Goal: Information Seeking & Learning: Learn about a topic

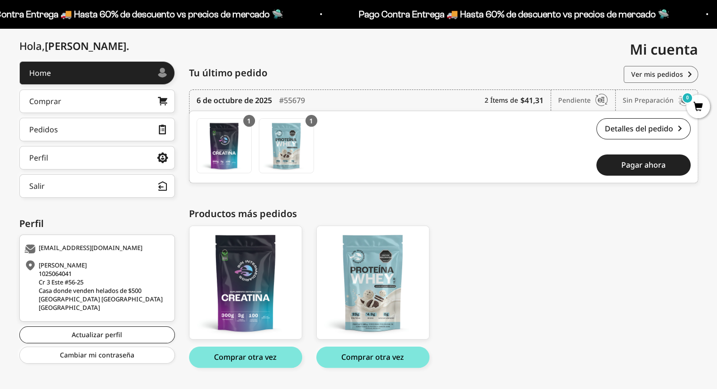
scroll to position [99, 0]
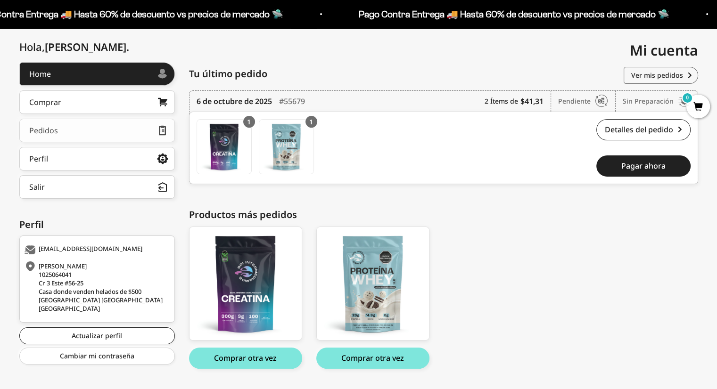
click at [106, 130] on link "Pedidos" at bounding box center [97, 131] width 156 height 24
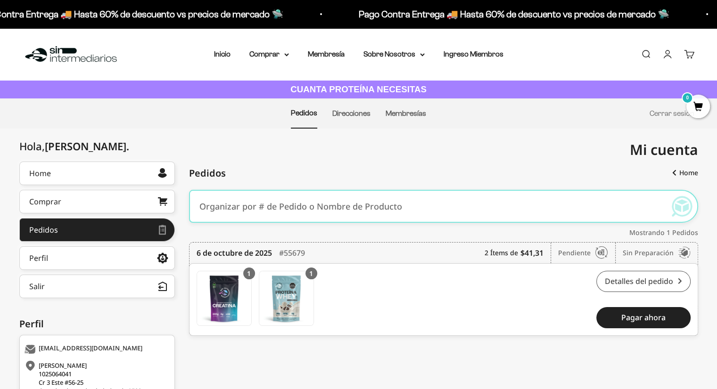
click at [624, 284] on link "Detalles del pedido" at bounding box center [643, 281] width 94 height 21
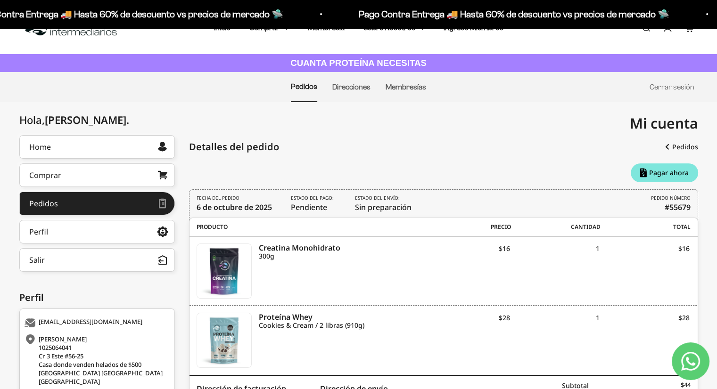
scroll to position [25, 0]
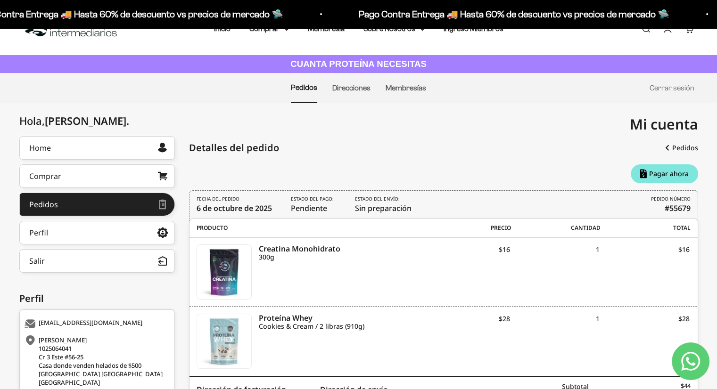
click at [226, 342] on img at bounding box center [224, 341] width 54 height 54
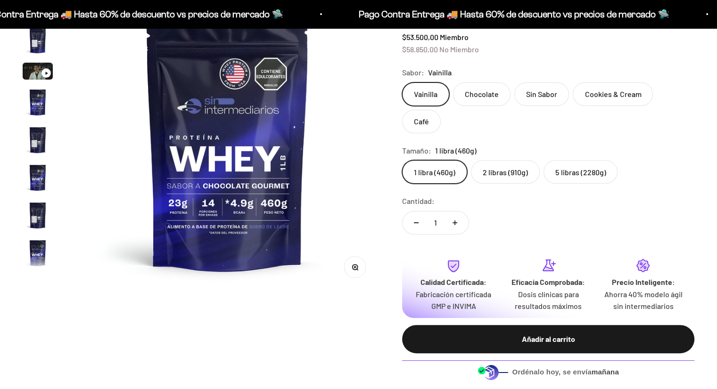
scroll to position [319, 0]
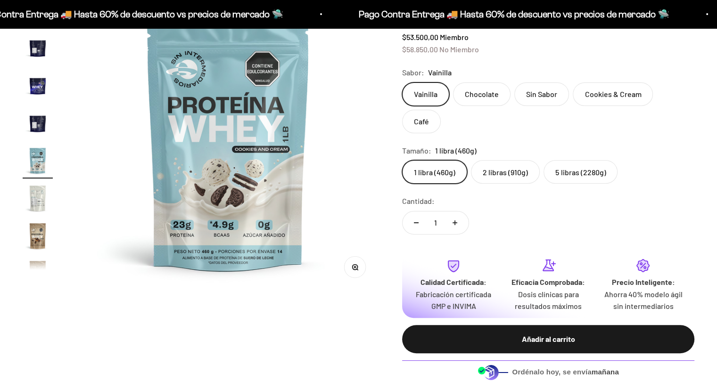
click at [555, 160] on label "5 libras (2280g)" at bounding box center [581, 172] width 74 height 24
click at [402, 160] on input "5 libras (2280g)" at bounding box center [402, 160] width 0 height 0
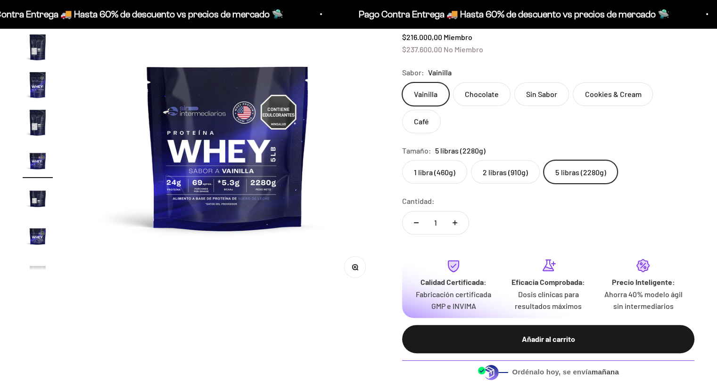
scroll to position [168, 0]
click at [494, 160] on label "2 libras (910g)" at bounding box center [505, 172] width 69 height 24
click at [402, 160] on input "2 libras (910g)" at bounding box center [402, 160] width 0 height 0
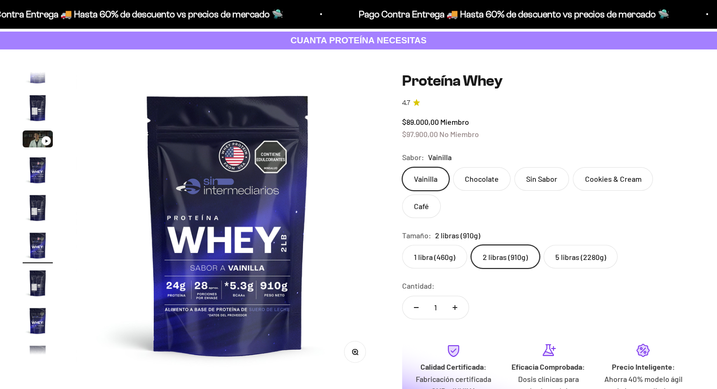
scroll to position [47, 0]
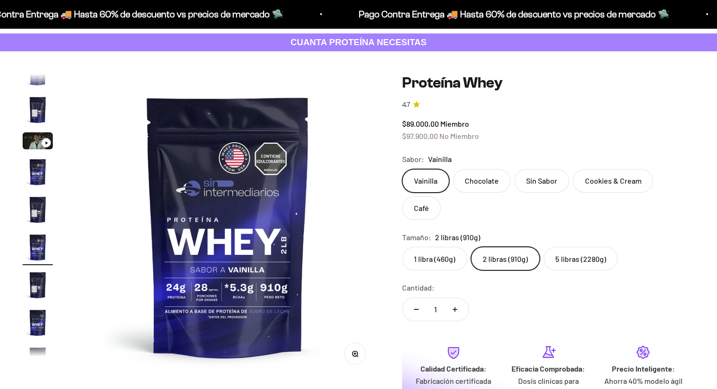
click at [575, 247] on label "5 libras (2280g)" at bounding box center [581, 259] width 74 height 24
click at [402, 247] on input "5 libras (2280g)" at bounding box center [402, 247] width 0 height 0
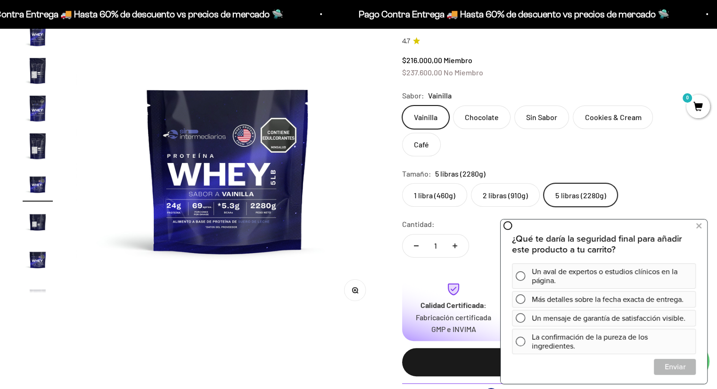
click at [602, 120] on label "Cookies & Cream" at bounding box center [613, 118] width 80 height 24
click at [402, 106] on input "Cookies & Cream" at bounding box center [402, 105] width 0 height 0
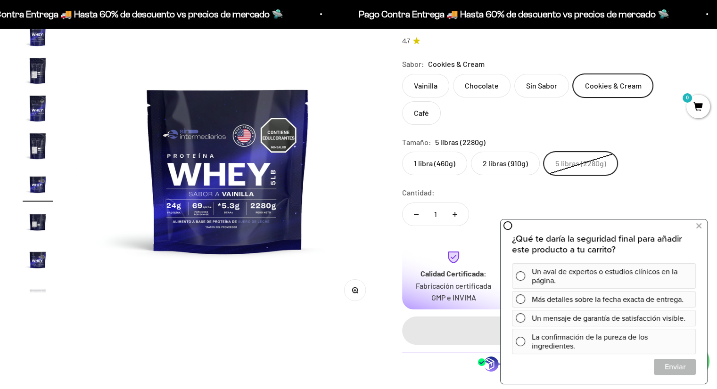
click at [509, 152] on label "2 libras (910g)" at bounding box center [505, 164] width 69 height 24
click at [402, 151] on input "2 libras (910g)" at bounding box center [402, 151] width 0 height 0
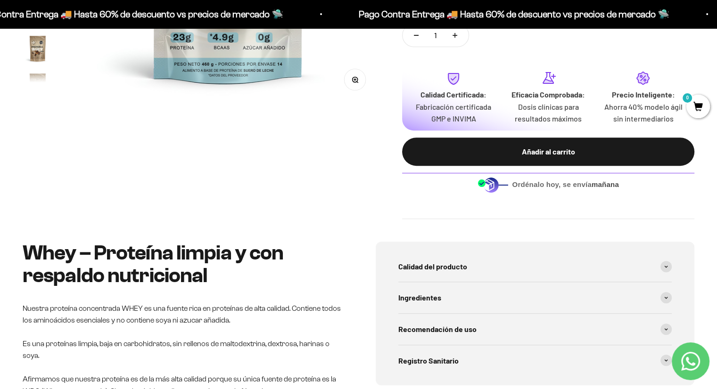
scroll to position [323, 0]
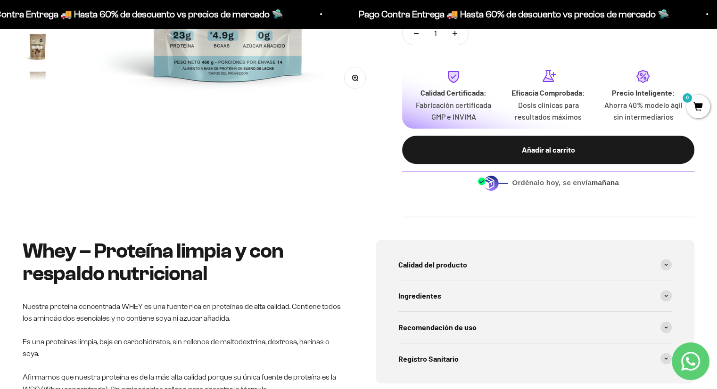
click at [350, 147] on div "Zoom Ir al artículo 1 Ir al artículo 2 Ir al artículo 3 Ir al artículo 4 Ir al …" at bounding box center [359, 8] width 672 height 420
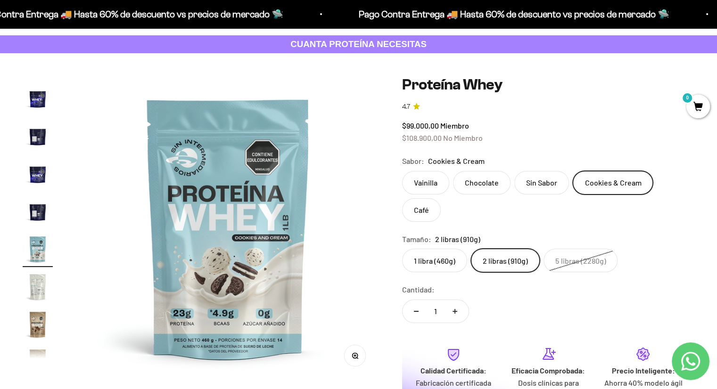
scroll to position [46, 0]
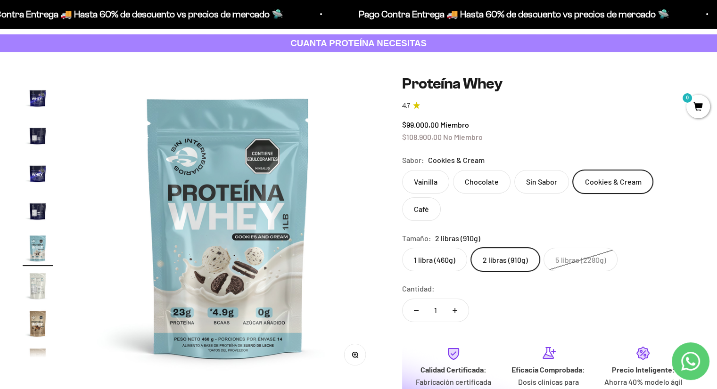
click at [27, 179] on img "Ir al artículo 12" at bounding box center [38, 173] width 30 height 30
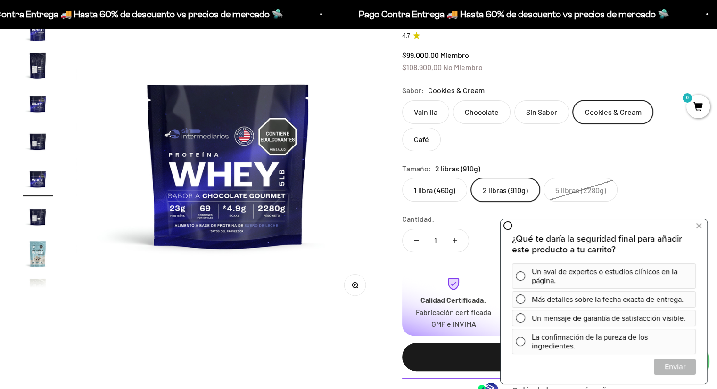
scroll to position [115, 0]
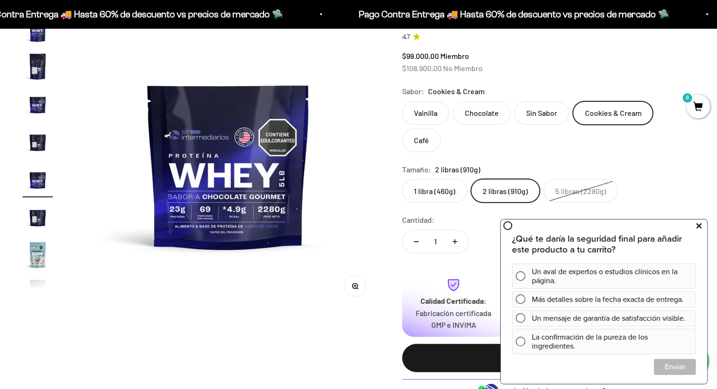
click at [694, 227] on button at bounding box center [698, 226] width 17 height 15
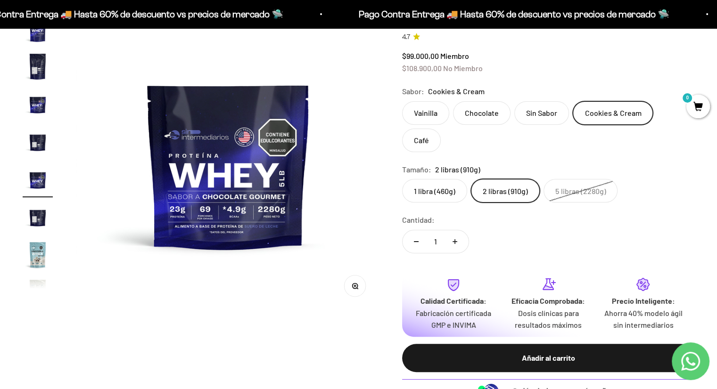
click at [32, 144] on img "Ir al artículo 11" at bounding box center [38, 142] width 30 height 30
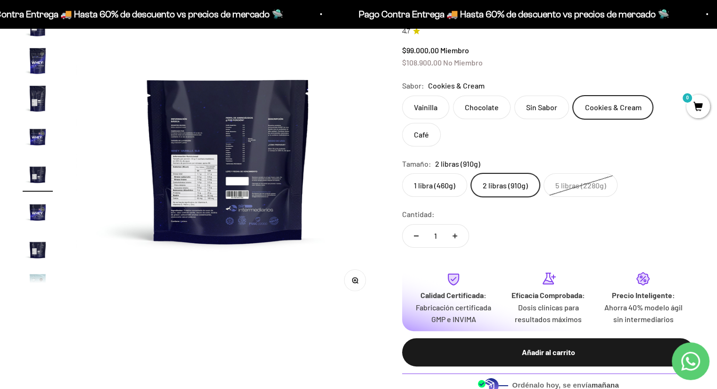
scroll to position [119, 0]
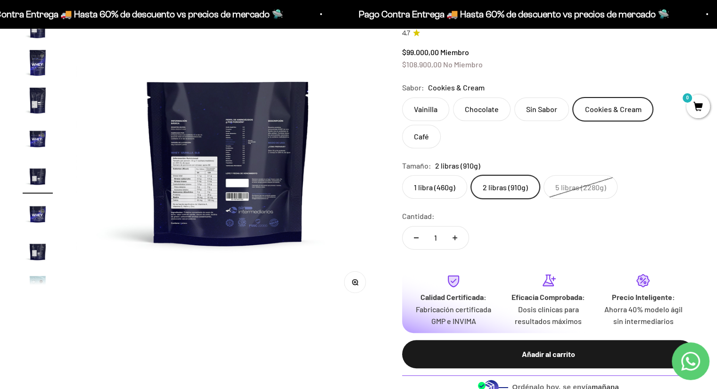
click at [199, 227] on img at bounding box center [228, 154] width 304 height 304
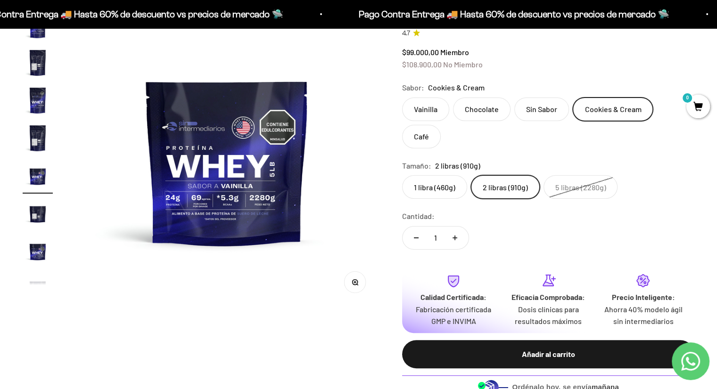
scroll to position [0, 2839]
click at [49, 142] on img "Ir al artículo 9" at bounding box center [38, 138] width 30 height 30
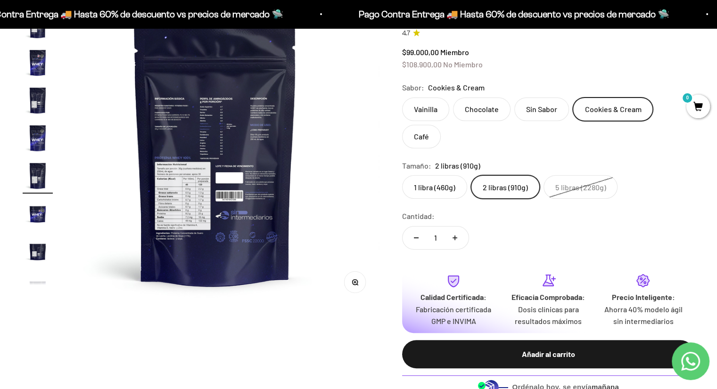
scroll to position [0, 2523]
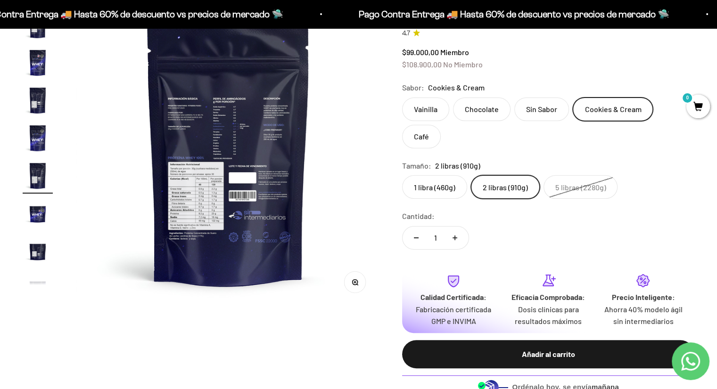
click at [32, 202] on img "Ir al artículo 10" at bounding box center [38, 213] width 30 height 30
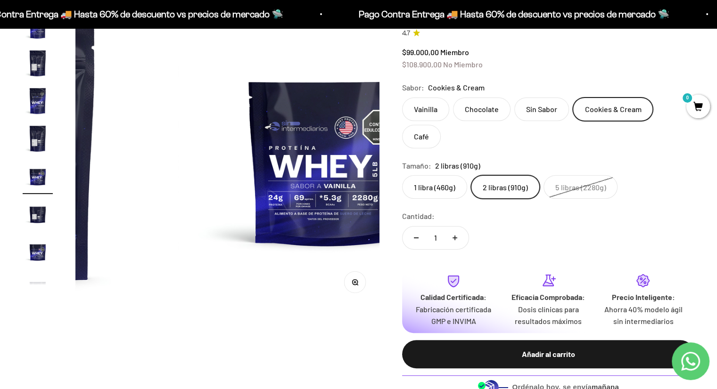
scroll to position [168, 0]
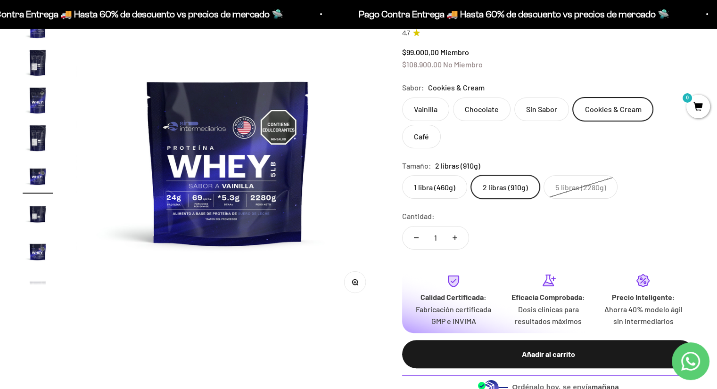
click at [41, 219] on img "Ir al artículo 11" at bounding box center [38, 213] width 30 height 30
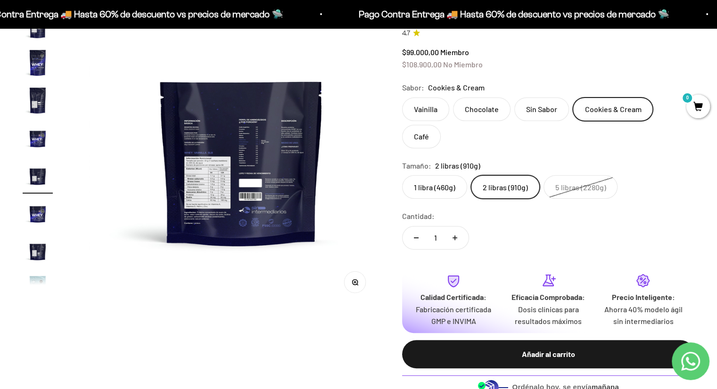
scroll to position [0, 3155]
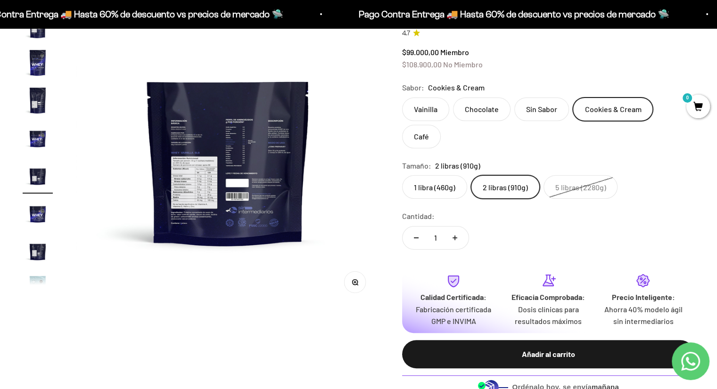
click at [359, 282] on button "Zoom" at bounding box center [355, 282] width 21 height 21
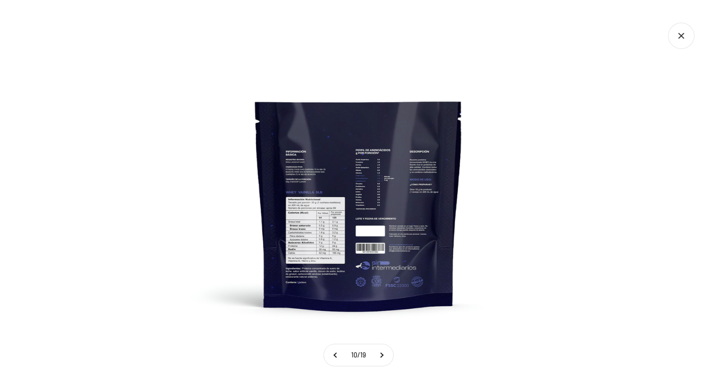
click at [319, 253] on img at bounding box center [358, 194] width 389 height 389
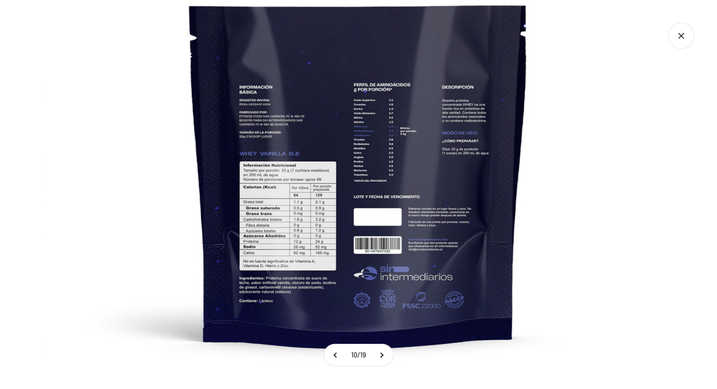
click at [149, 129] on img at bounding box center [359, 157] width 636 height 636
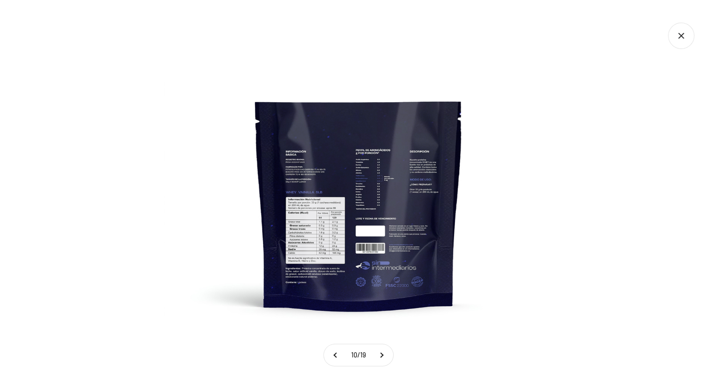
click at [673, 35] on icon "Cerrar galería" at bounding box center [681, 36] width 26 height 26
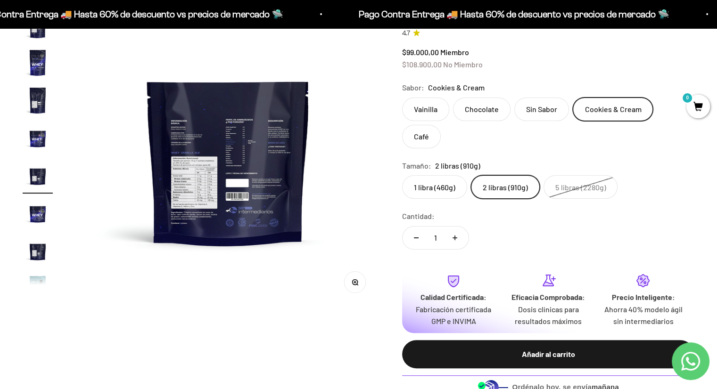
click at [289, 178] on img at bounding box center [228, 154] width 304 height 304
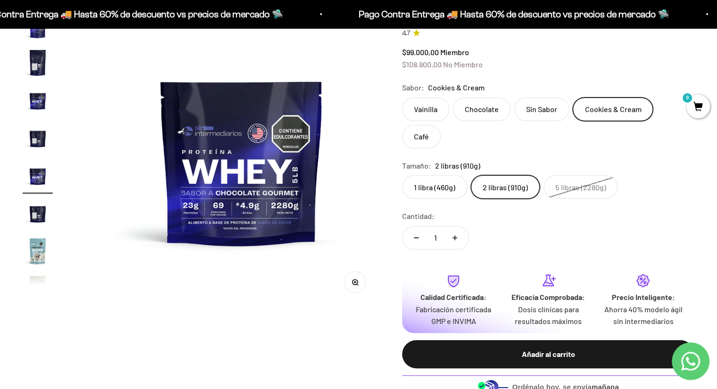
scroll to position [0, 3470]
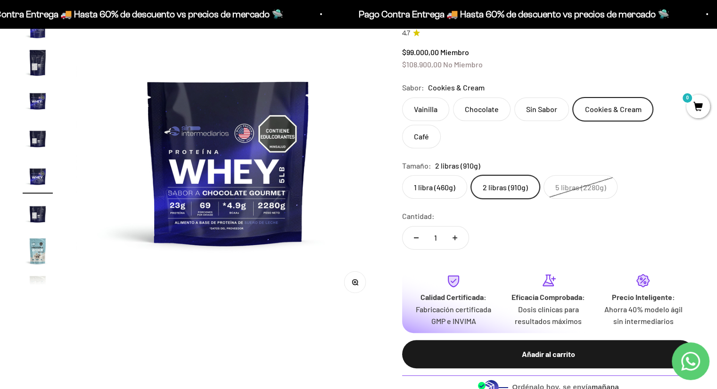
click at [36, 214] on img "Ir al artículo 13" at bounding box center [38, 213] width 30 height 30
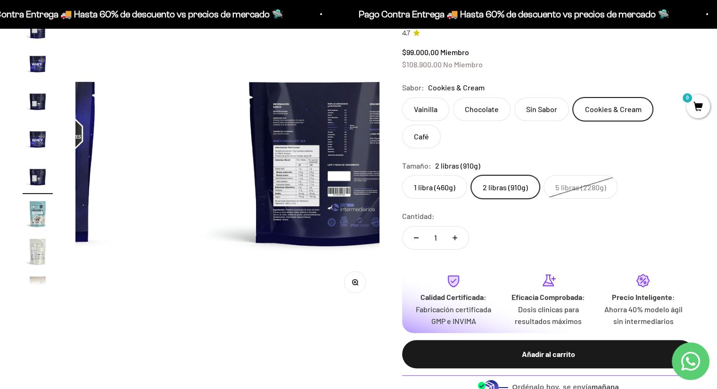
scroll to position [281, 0]
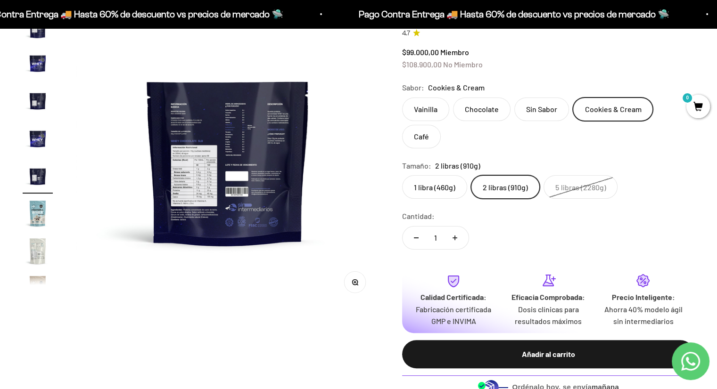
click at [35, 217] on img "Ir al artículo 14" at bounding box center [38, 213] width 30 height 30
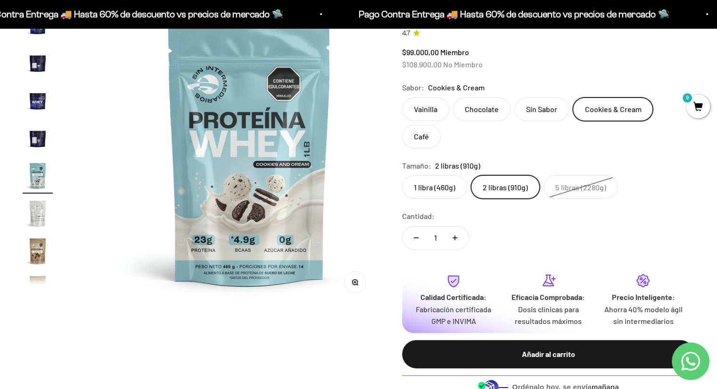
scroll to position [0, 4101]
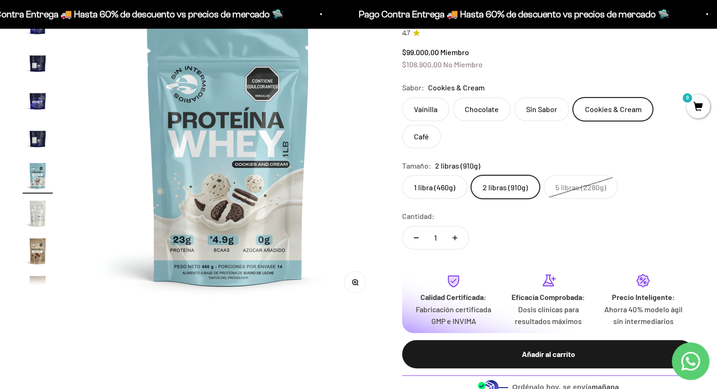
click at [512, 175] on label "2 libras (910g)" at bounding box center [505, 187] width 69 height 24
click at [402, 175] on input "2 libras (910g)" at bounding box center [402, 175] width 0 height 0
click at [438, 175] on label "1 libra (460g)" at bounding box center [434, 187] width 65 height 24
click at [402, 175] on input "1 libra (460g)" at bounding box center [402, 175] width 0 height 0
click at [502, 175] on label "2 libras (910g)" at bounding box center [505, 187] width 69 height 24
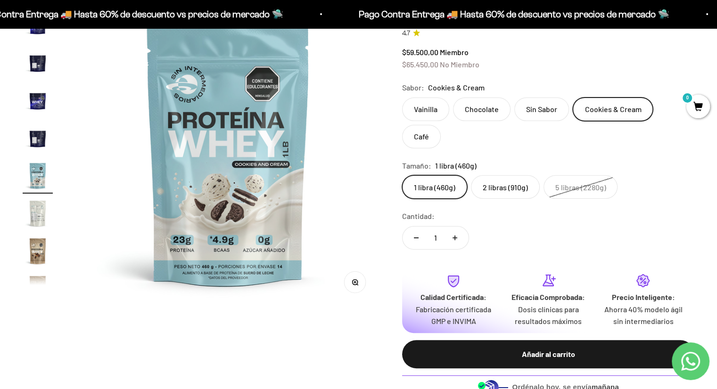
click at [402, 175] on input "2 libras (910g)" at bounding box center [402, 175] width 0 height 0
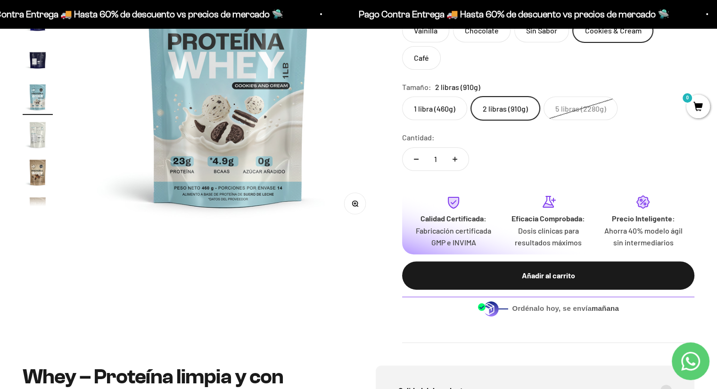
scroll to position [188, 0]
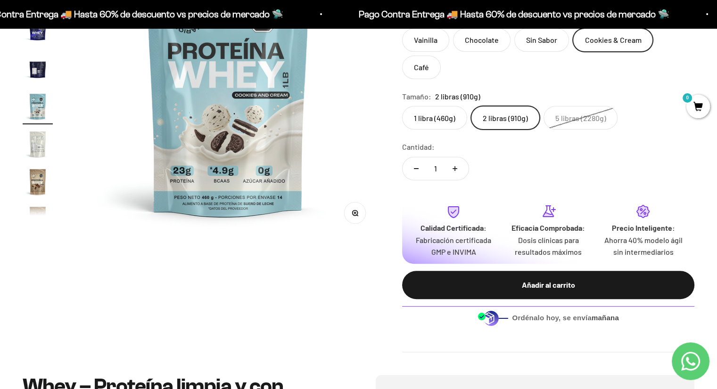
click at [272, 140] on img at bounding box center [228, 85] width 304 height 304
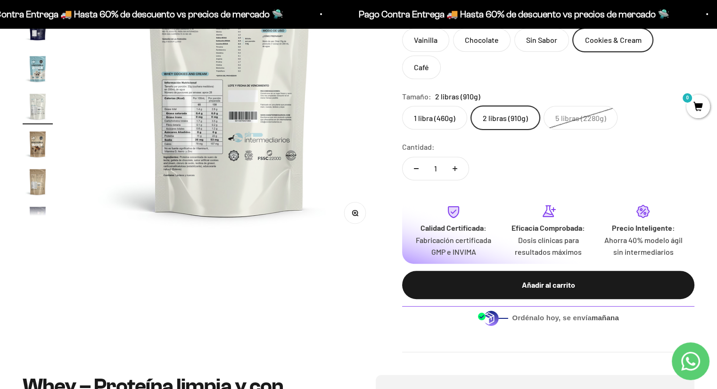
scroll to position [0, 4417]
click at [349, 212] on button "Zoom" at bounding box center [355, 212] width 21 height 21
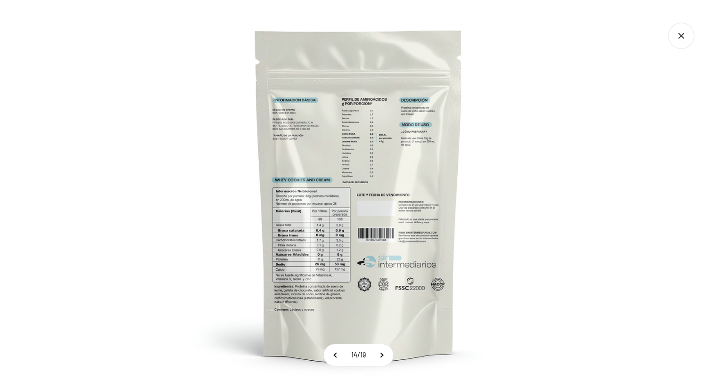
click at [330, 281] on img at bounding box center [358, 194] width 389 height 389
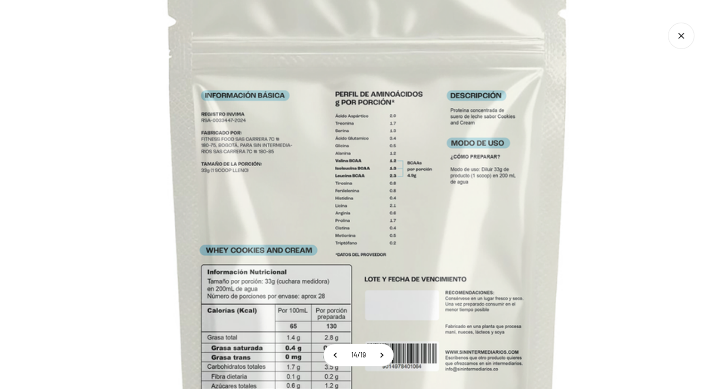
click at [450, 259] on img at bounding box center [368, 278] width 754 height 754
click at [390, 242] on img at bounding box center [368, 278] width 754 height 754
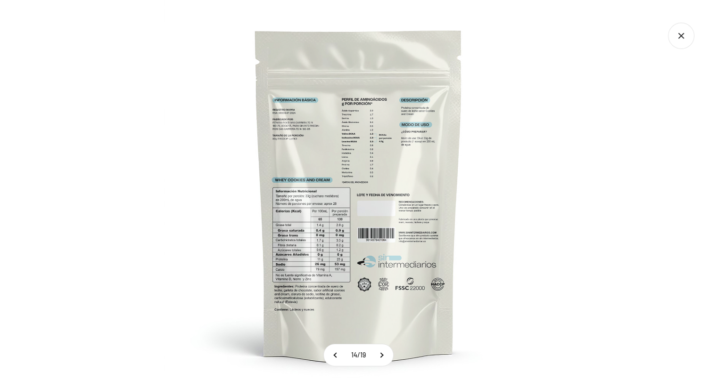
click at [545, 212] on img at bounding box center [358, 194] width 389 height 389
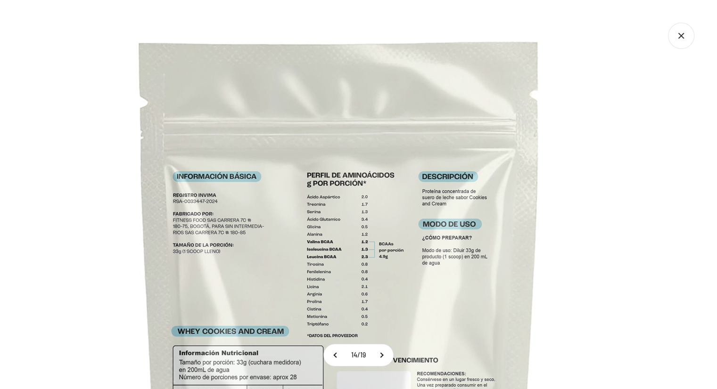
click at [682, 30] on icon "Cerrar galería" at bounding box center [681, 36] width 26 height 26
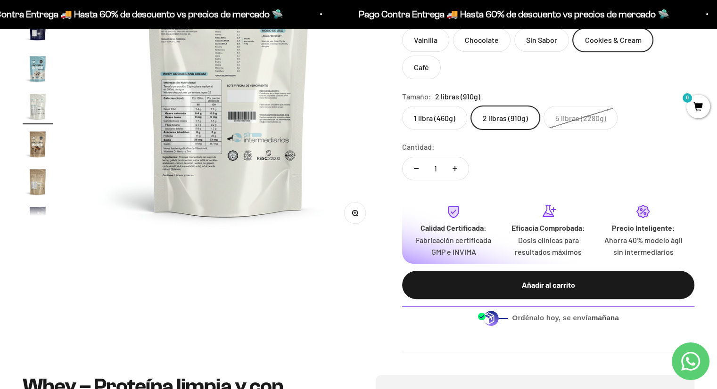
click at [441, 56] on label "Café" at bounding box center [421, 68] width 39 height 24
click at [402, 28] on input "Café" at bounding box center [402, 28] width 0 height 0
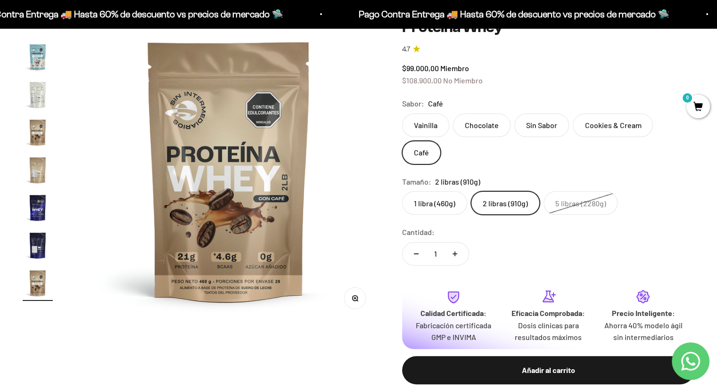
scroll to position [103, 0]
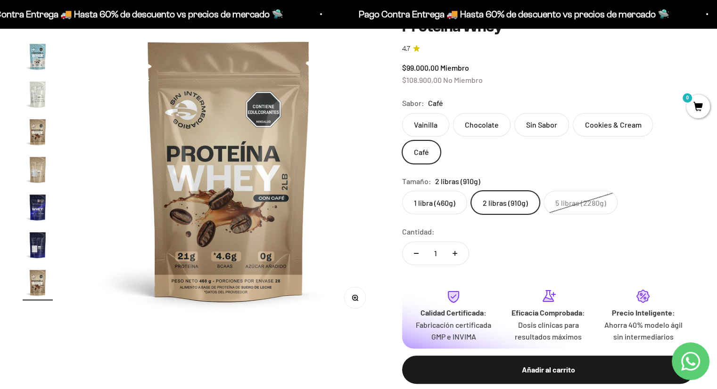
click at [275, 138] on img at bounding box center [229, 170] width 304 height 304
click at [313, 185] on img at bounding box center [229, 170] width 304 height 304
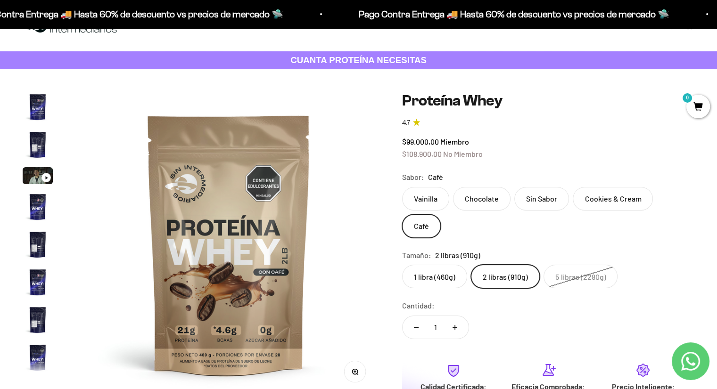
scroll to position [0, 0]
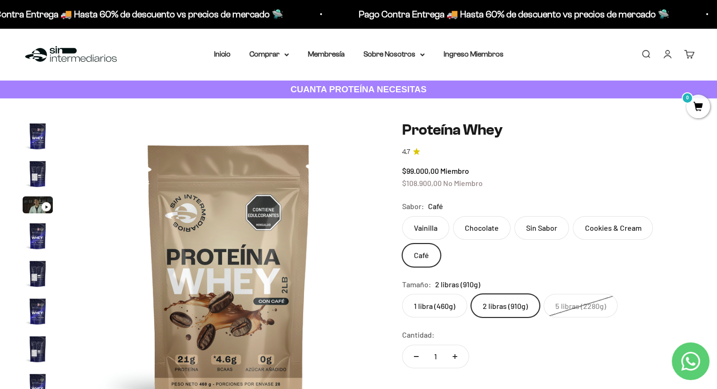
click at [230, 62] on div "Menú Buscar Inicio Comprar Proteínas Ver Todos Whey Iso Vegan Pancakes Pre-Entr…" at bounding box center [358, 54] width 717 height 52
click at [224, 53] on link "Inicio" at bounding box center [222, 54] width 16 height 8
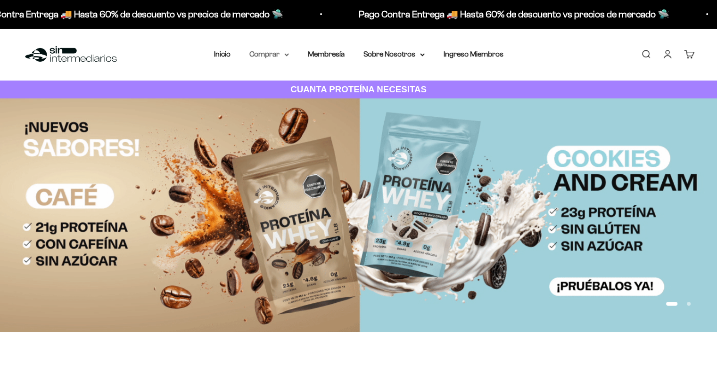
click at [263, 55] on summary "Comprar" at bounding box center [269, 54] width 40 height 12
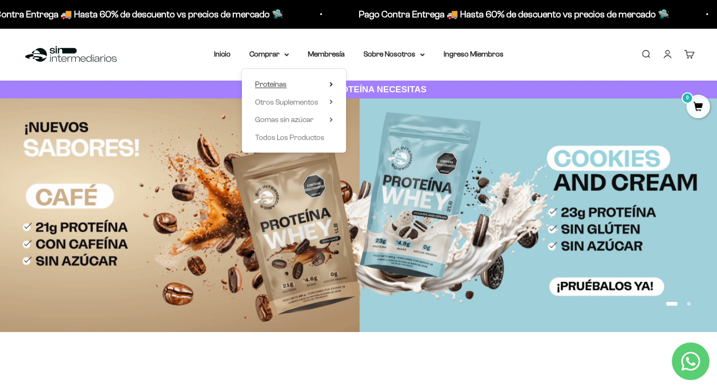
click at [287, 82] on summary "Proteínas" at bounding box center [294, 84] width 78 height 12
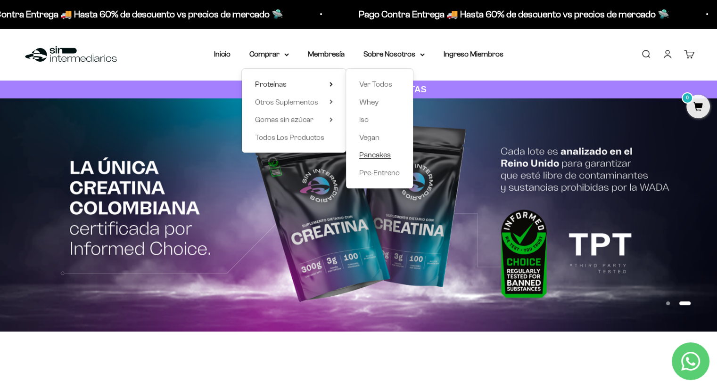
click at [375, 155] on span "Pancakes" at bounding box center [375, 155] width 32 height 8
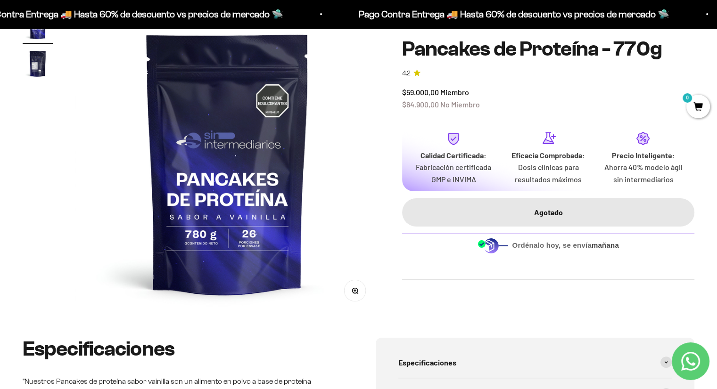
scroll to position [109, 0]
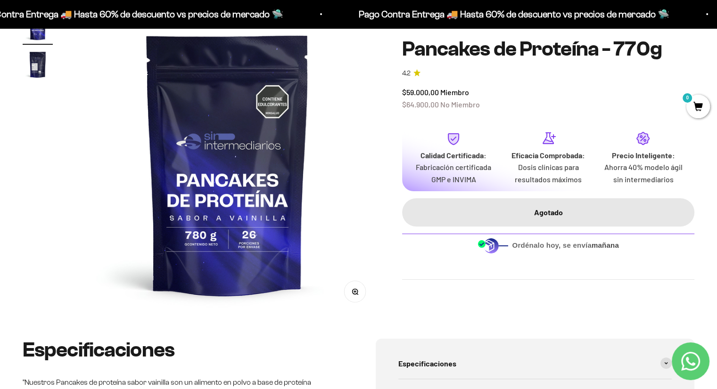
click at [343, 180] on img at bounding box center [227, 164] width 304 height 304
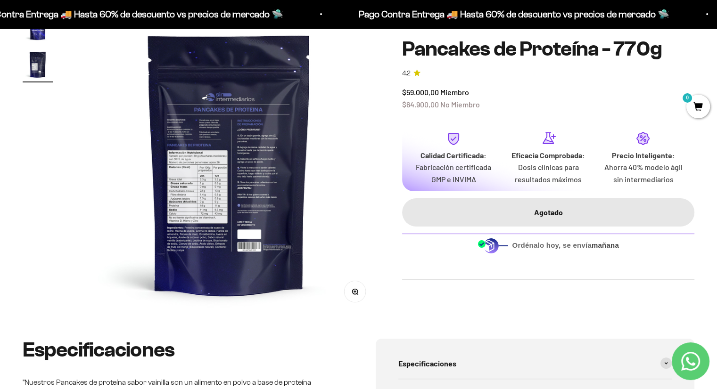
scroll to position [0, 315]
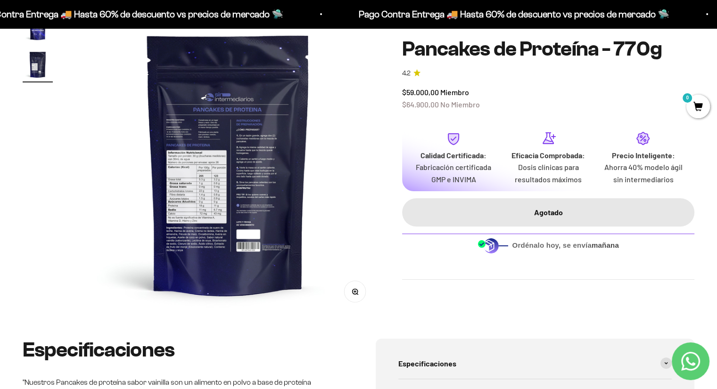
click at [272, 186] on img at bounding box center [228, 164] width 304 height 304
click at [113, 117] on img at bounding box center [228, 164] width 304 height 304
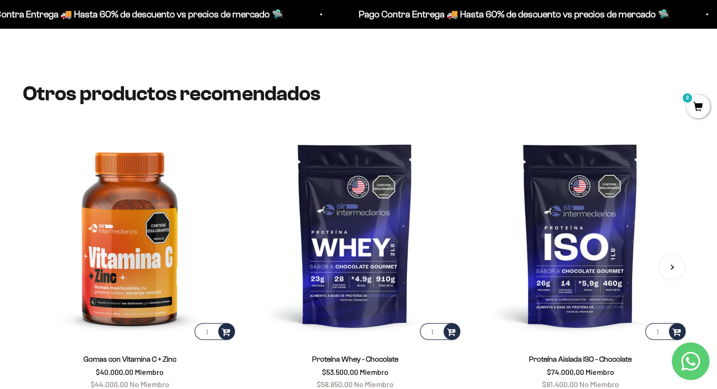
scroll to position [1568, 0]
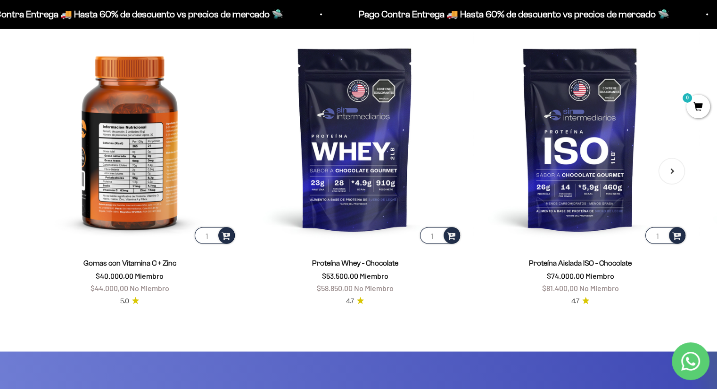
click at [217, 140] on img at bounding box center [130, 139] width 214 height 214
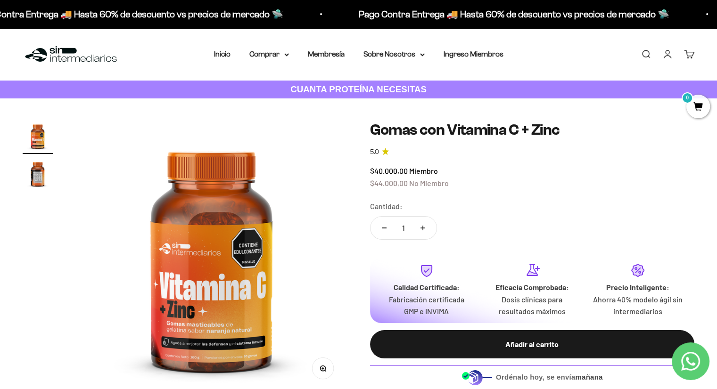
click at [272, 246] on img at bounding box center [211, 257] width 272 height 272
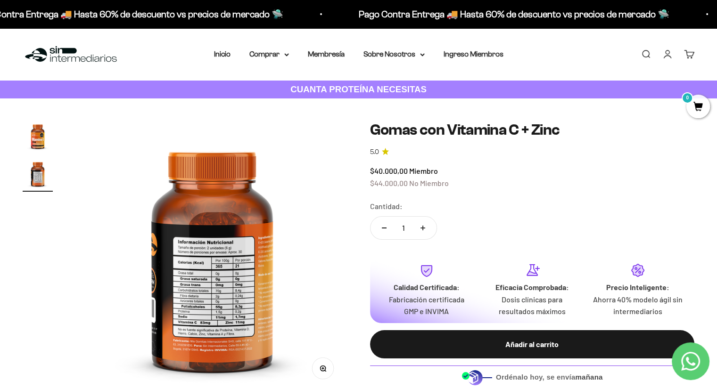
scroll to position [0, 283]
click at [230, 63] on div "Menú Buscar Inicio Comprar Proteínas Ver Todos Whey Iso Vegan Pancakes Pre-Entr…" at bounding box center [358, 54] width 717 height 52
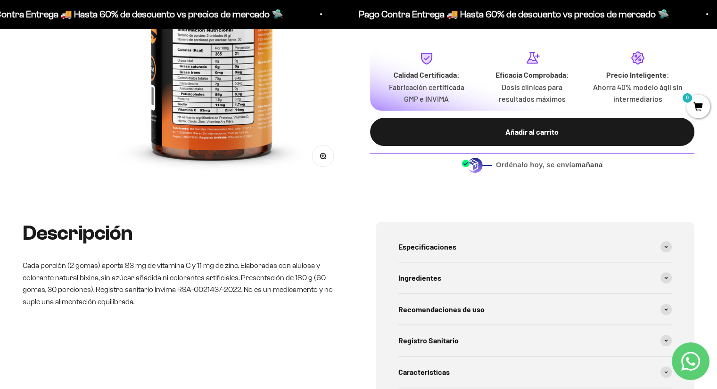
scroll to position [0, 0]
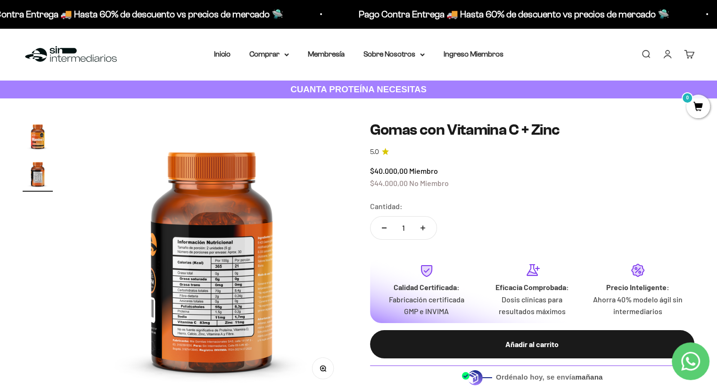
click at [231, 52] on nav "Inicio Comprar Proteínas Ver Todos Whey Iso Vegan" at bounding box center [358, 54] width 289 height 12
click at [226, 54] on link "Inicio" at bounding box center [222, 54] width 16 height 8
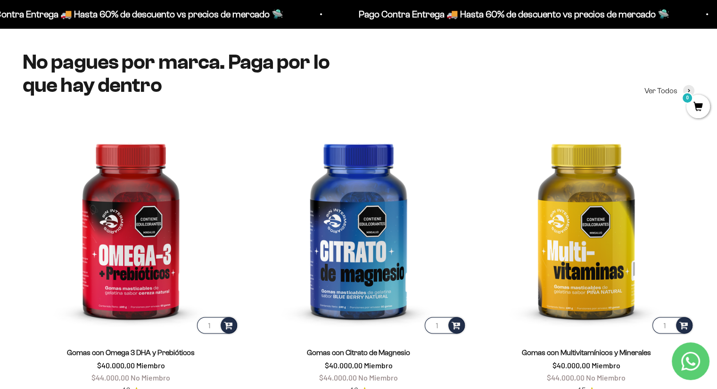
scroll to position [1295, 0]
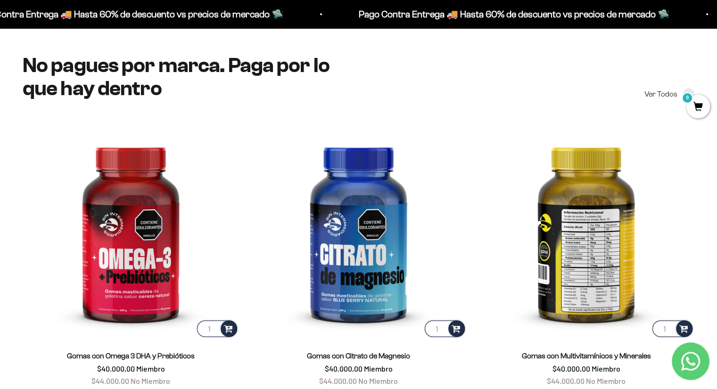
click at [617, 263] on img at bounding box center [586, 231] width 216 height 216
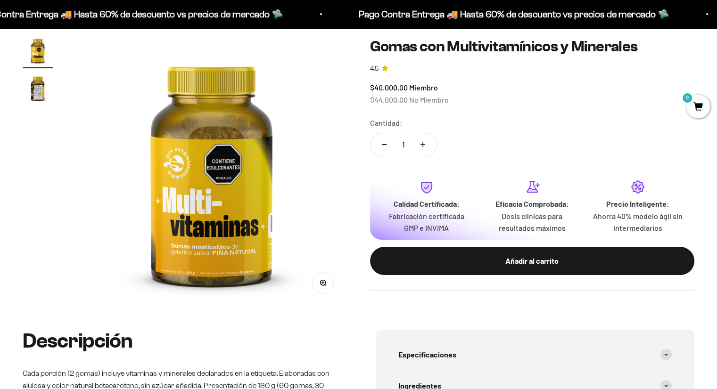
scroll to position [85, 0]
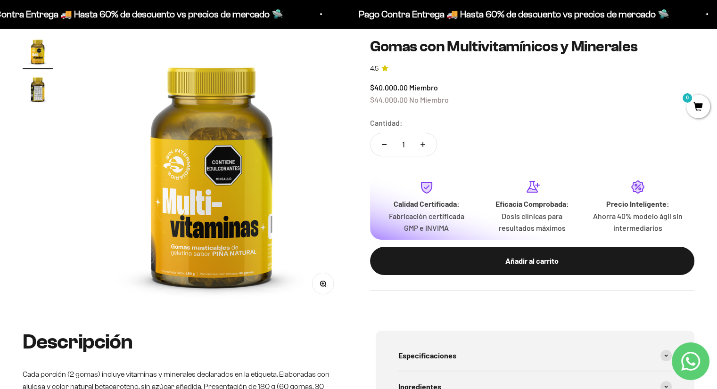
click at [293, 268] on img at bounding box center [211, 172] width 272 height 272
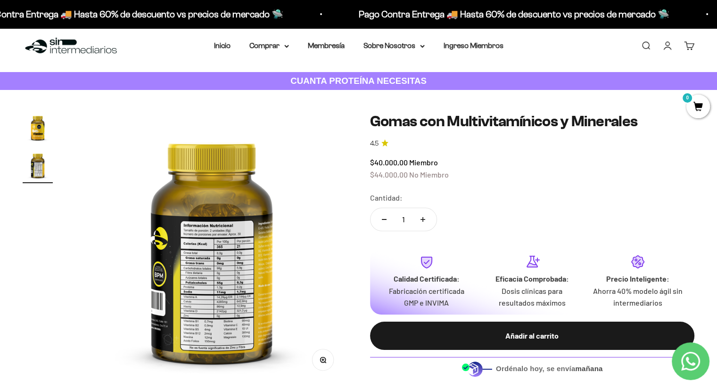
scroll to position [16, 0]
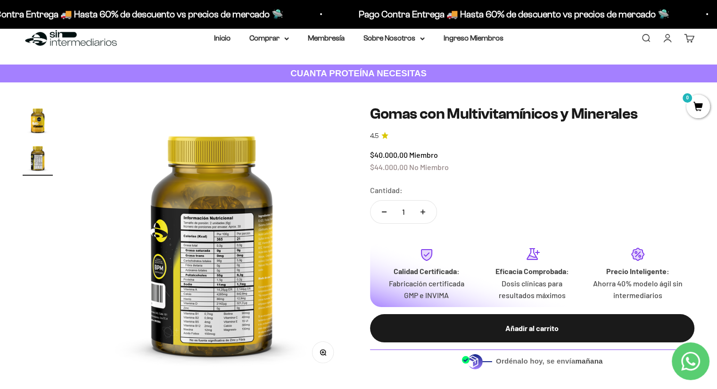
click at [191, 167] on img at bounding box center [212, 241] width 272 height 272
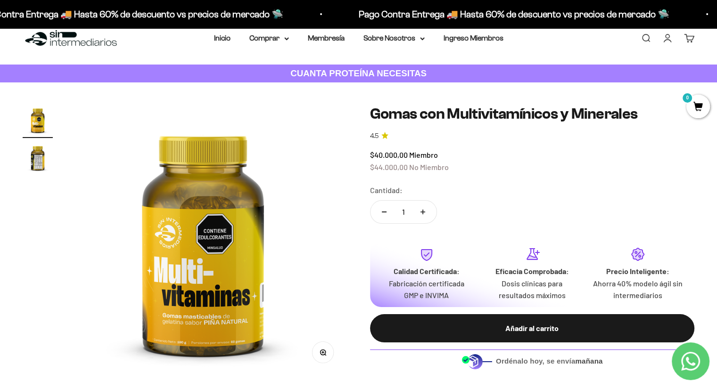
scroll to position [0, 0]
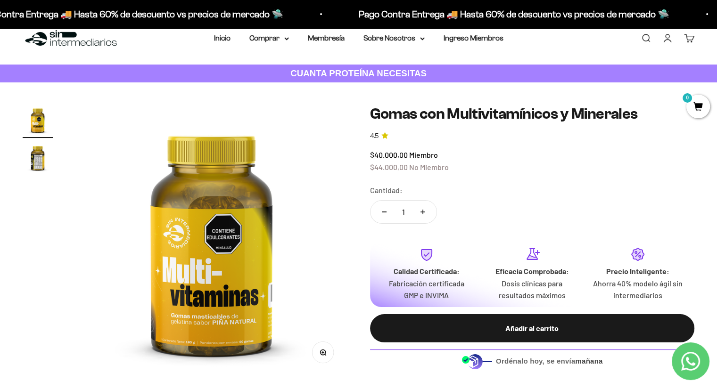
click at [246, 247] on img at bounding box center [211, 241] width 272 height 272
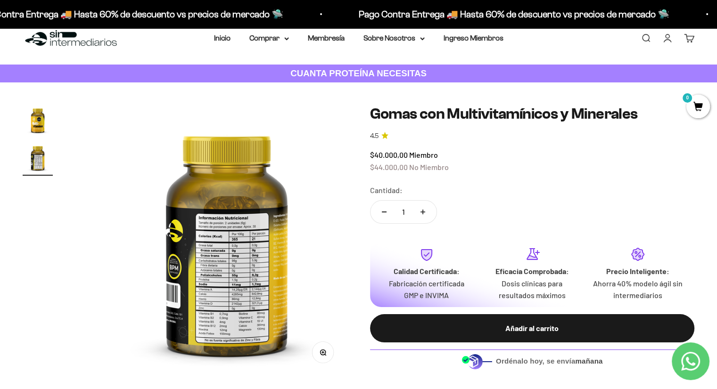
scroll to position [0, 283]
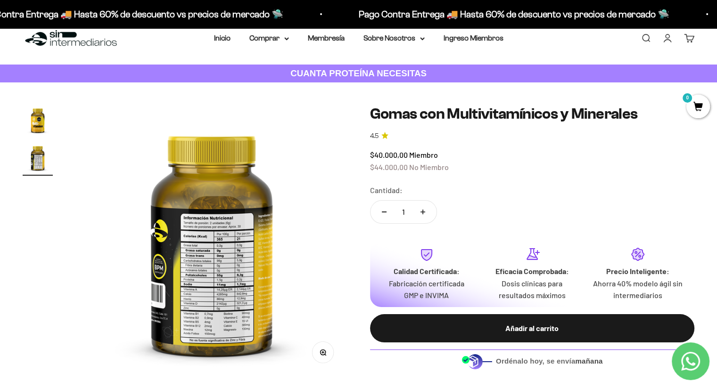
click at [269, 285] on img at bounding box center [212, 241] width 272 height 272
click at [133, 246] on img at bounding box center [212, 241] width 272 height 272
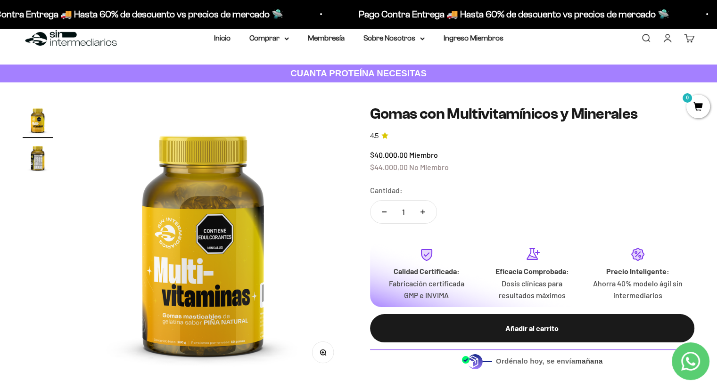
scroll to position [0, 0]
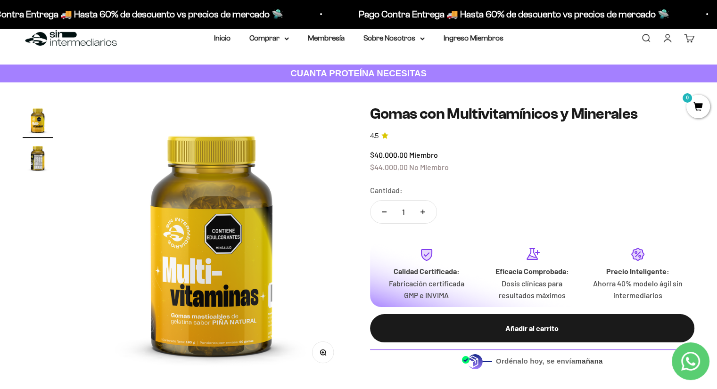
click at [133, 246] on img at bounding box center [211, 241] width 272 height 272
click at [287, 264] on img at bounding box center [211, 241] width 272 height 272
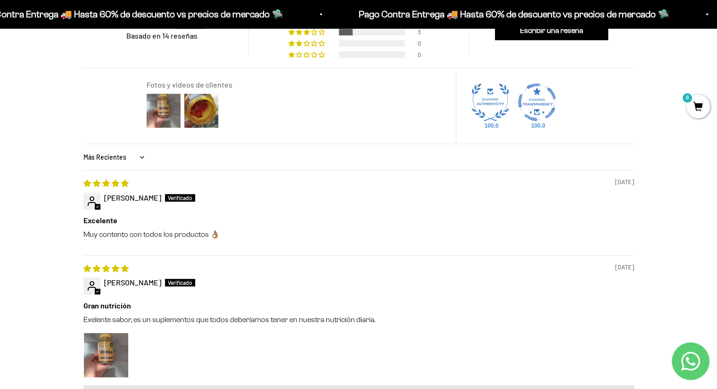
scroll to position [721, 0]
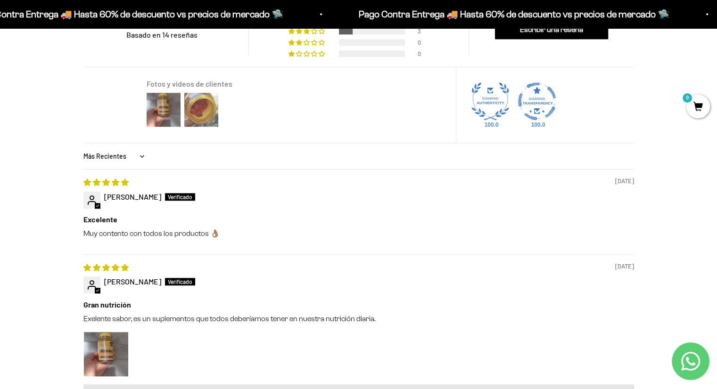
click at [195, 109] on img at bounding box center [201, 110] width 38 height 38
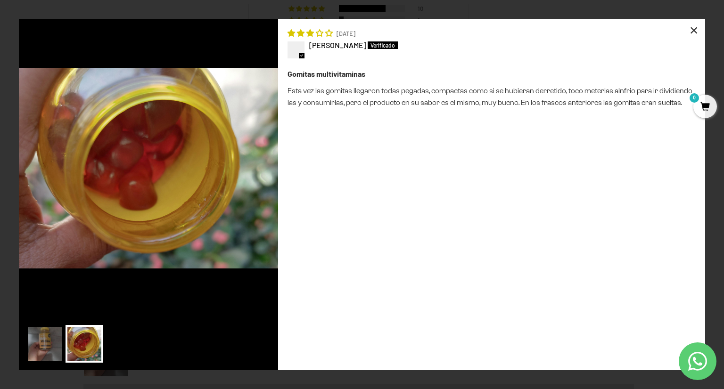
click at [693, 25] on div "×" at bounding box center [694, 30] width 23 height 23
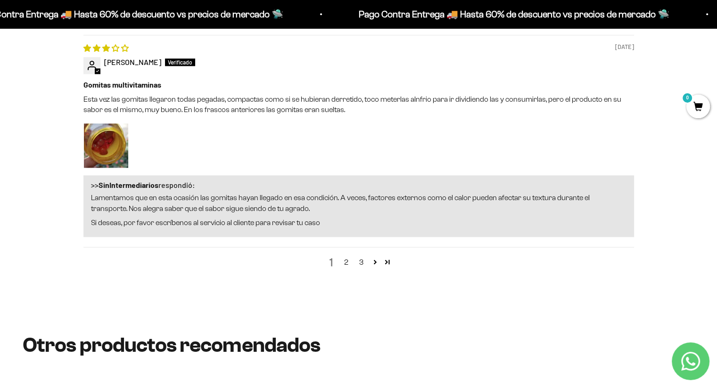
scroll to position [1288, 0]
click at [345, 261] on link "2" at bounding box center [346, 262] width 15 height 11
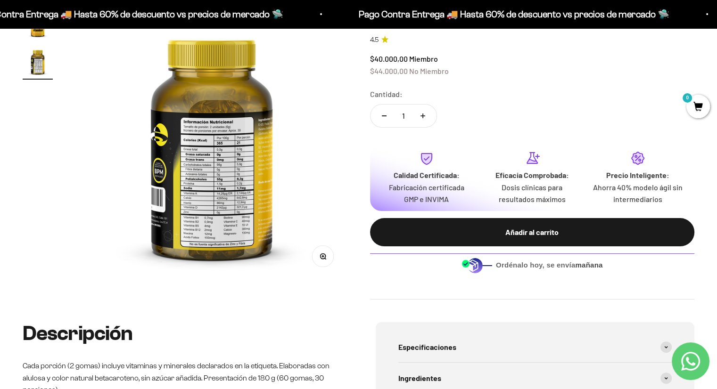
scroll to position [0, 0]
